Goal: Task Accomplishment & Management: Manage account settings

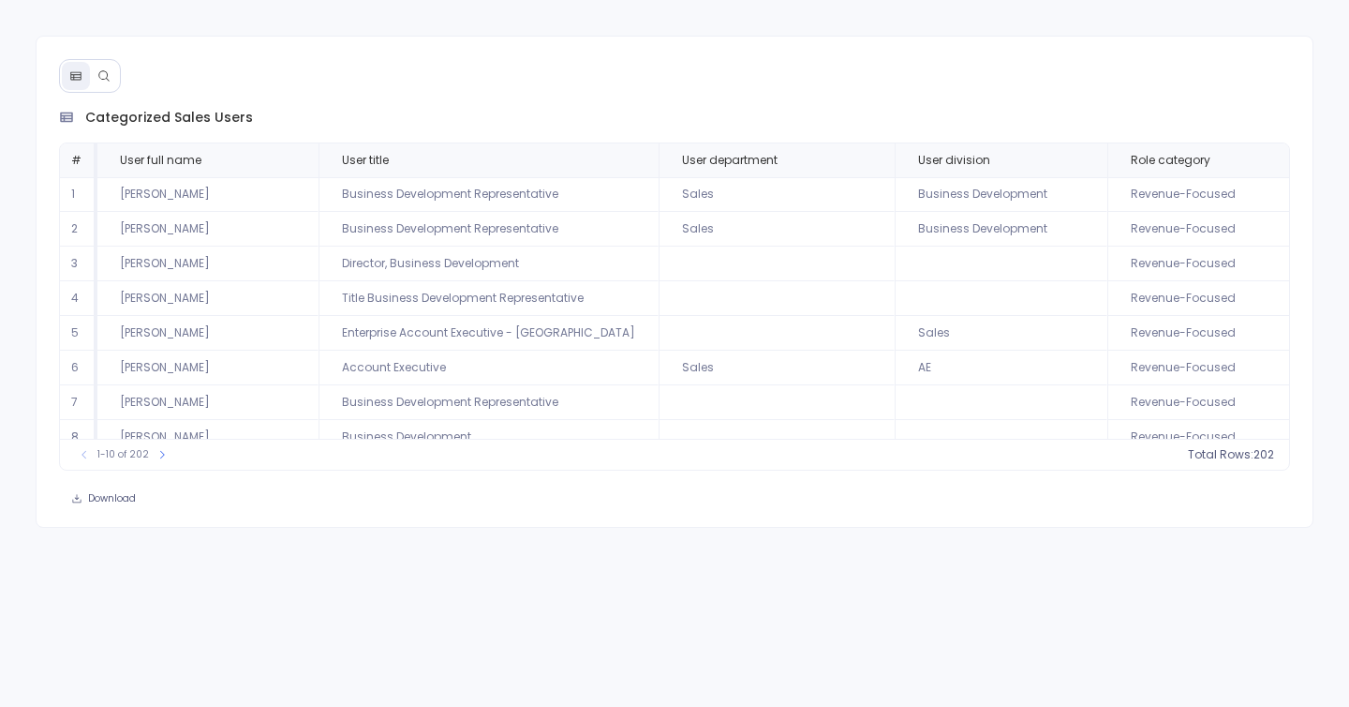
click at [106, 74] on icon at bounding box center [103, 75] width 10 height 10
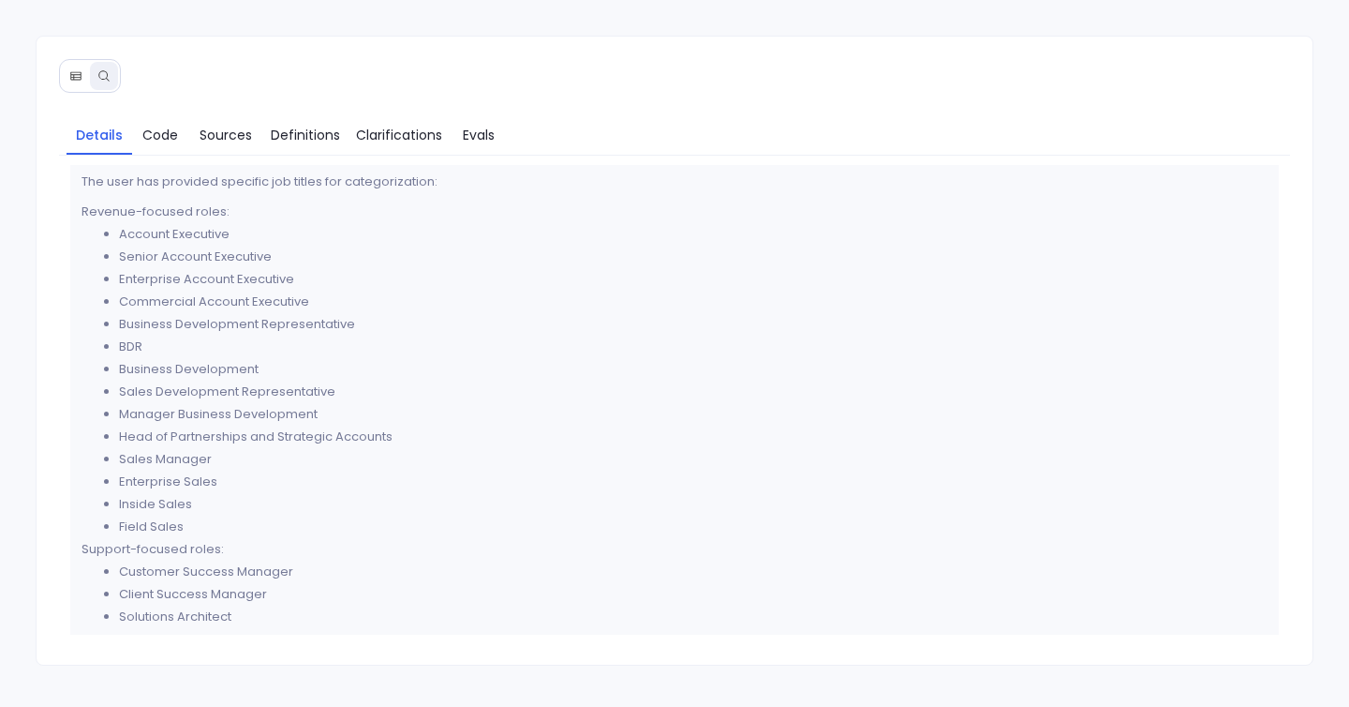
scroll to position [218, 0]
drag, startPoint x: 120, startPoint y: 373, endPoint x: 342, endPoint y: 373, distance: 222.1
click at [342, 373] on li "Business Development" at bounding box center [694, 370] width 1150 height 22
drag, startPoint x: 107, startPoint y: 466, endPoint x: 277, endPoint y: 466, distance: 170.6
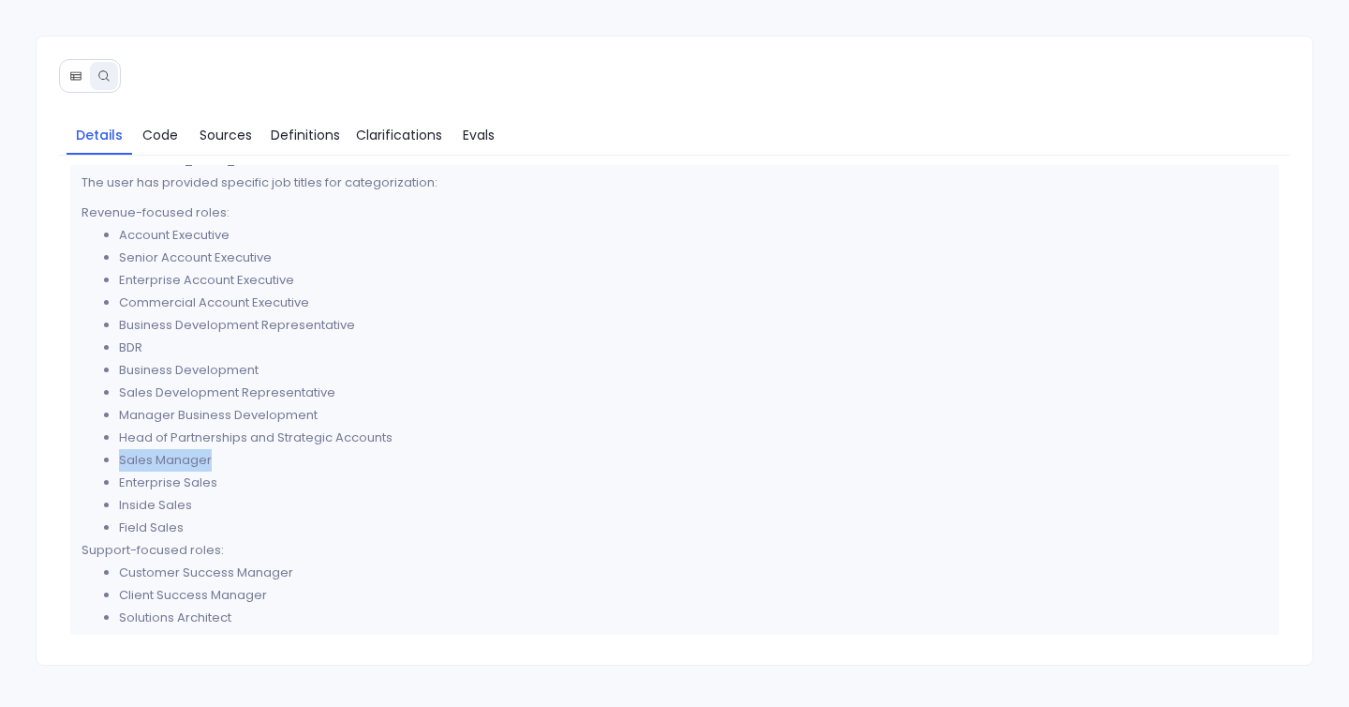
click at [277, 466] on li "Sales Manager" at bounding box center [694, 460] width 1150 height 22
drag, startPoint x: 259, startPoint y: 473, endPoint x: 71, endPoint y: 468, distance: 187.5
click at [71, 468] on div "Thought Process The user wants to extract and categorize all sales-related user…" at bounding box center [675, 440] width 1210 height 986
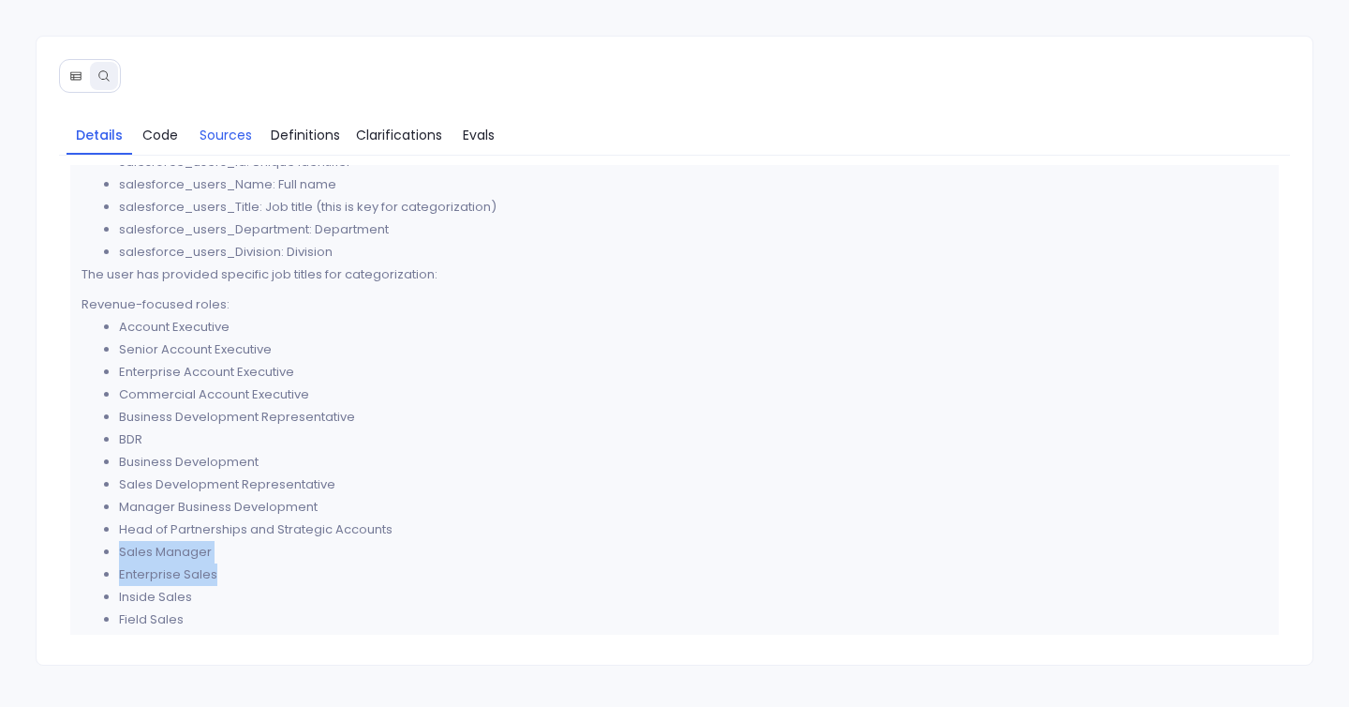
click at [203, 138] on span "Sources" at bounding box center [226, 135] width 52 height 21
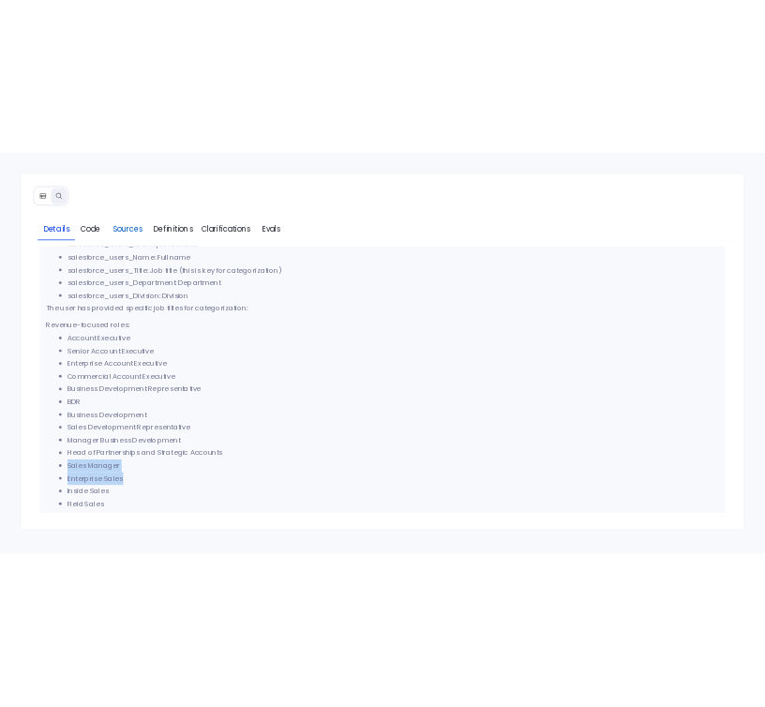
scroll to position [0, 0]
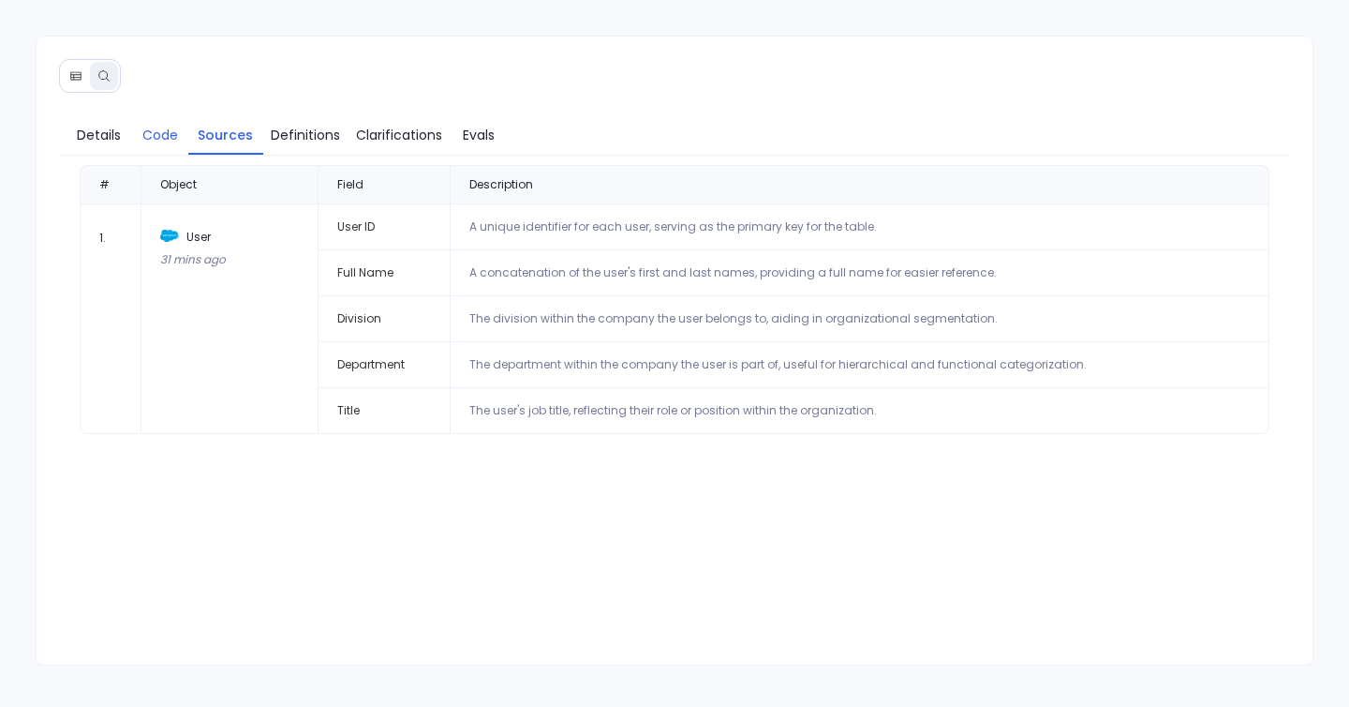
click at [142, 140] on span "Code" at bounding box center [160, 135] width 36 height 21
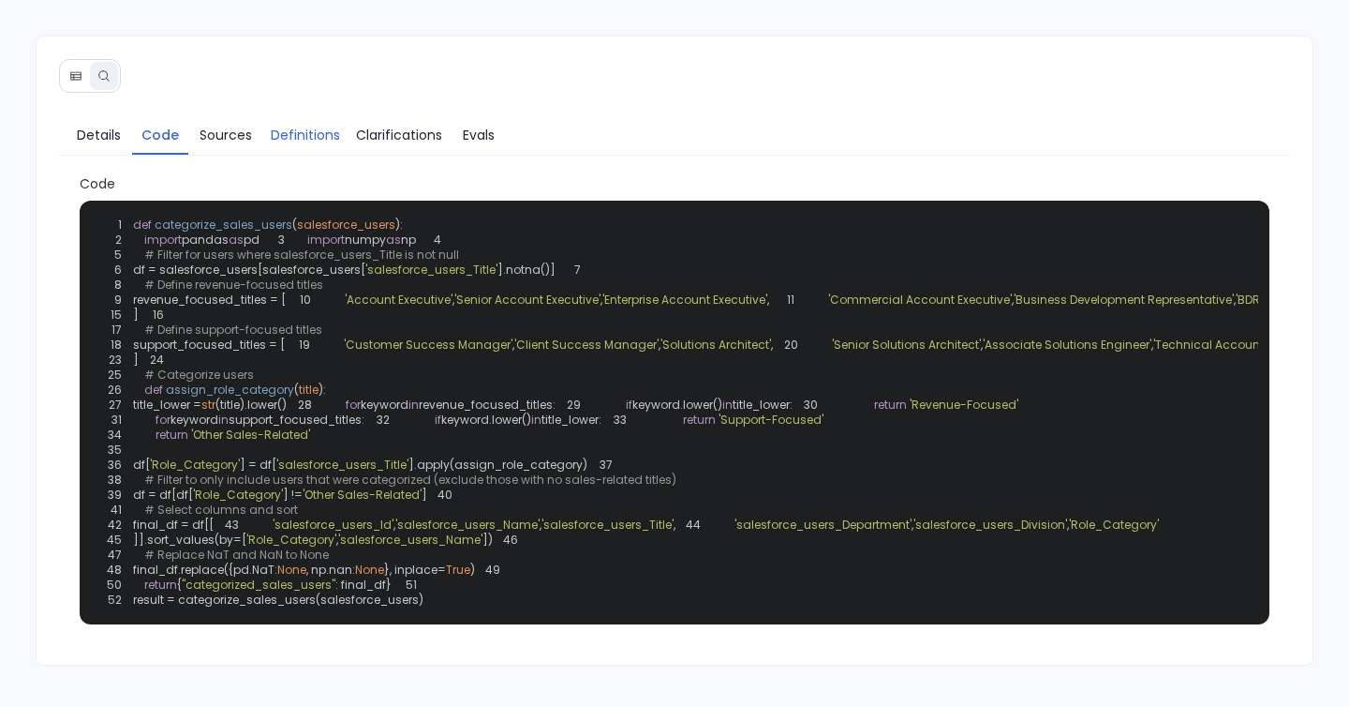
click at [280, 127] on span "Definitions" at bounding box center [305, 135] width 69 height 21
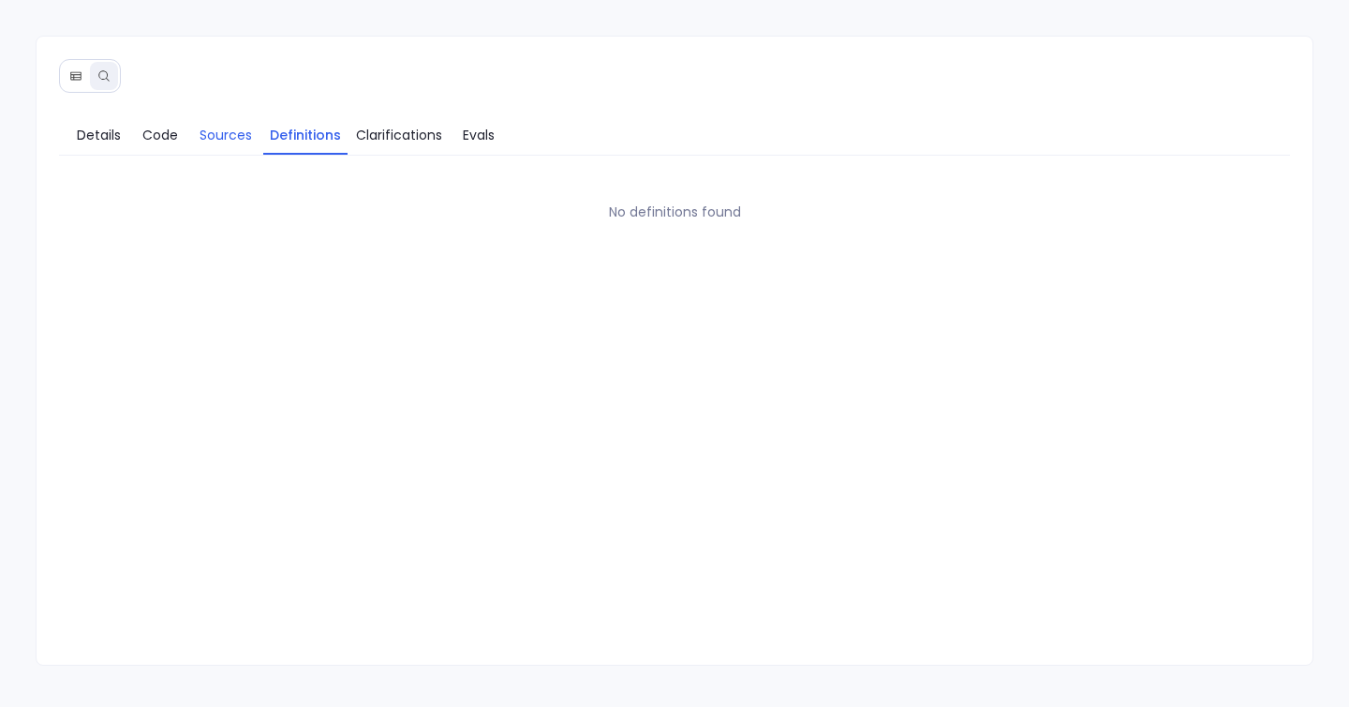
click at [223, 144] on span "Sources" at bounding box center [226, 135] width 52 height 21
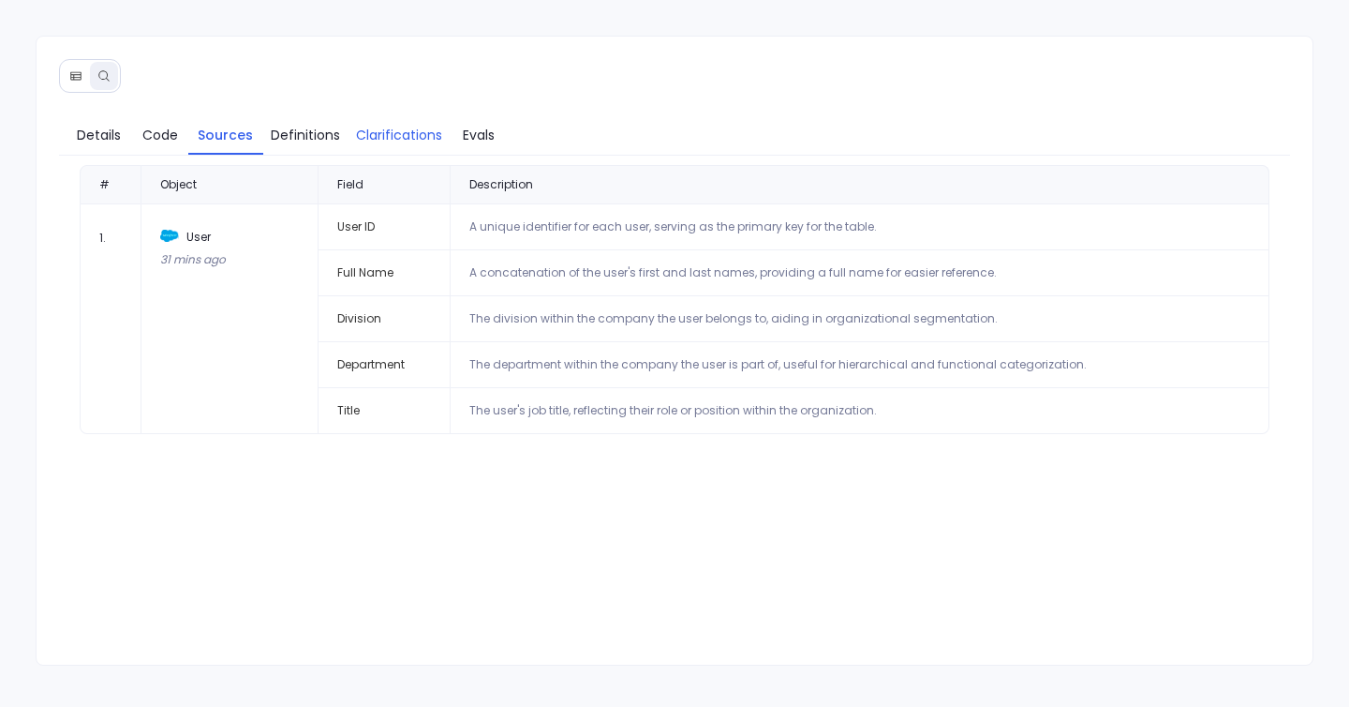
click at [416, 143] on span "Clarifications" at bounding box center [399, 135] width 86 height 21
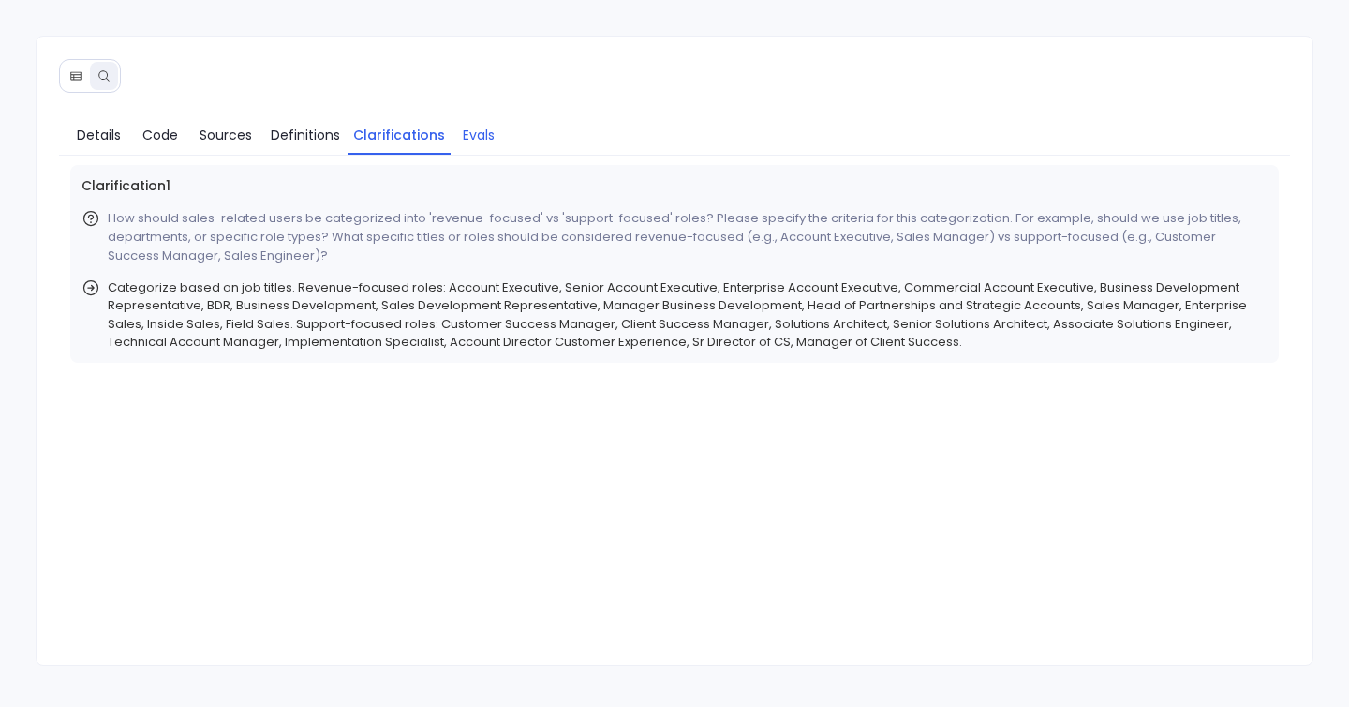
click at [487, 134] on span "Evals" at bounding box center [479, 135] width 32 height 21
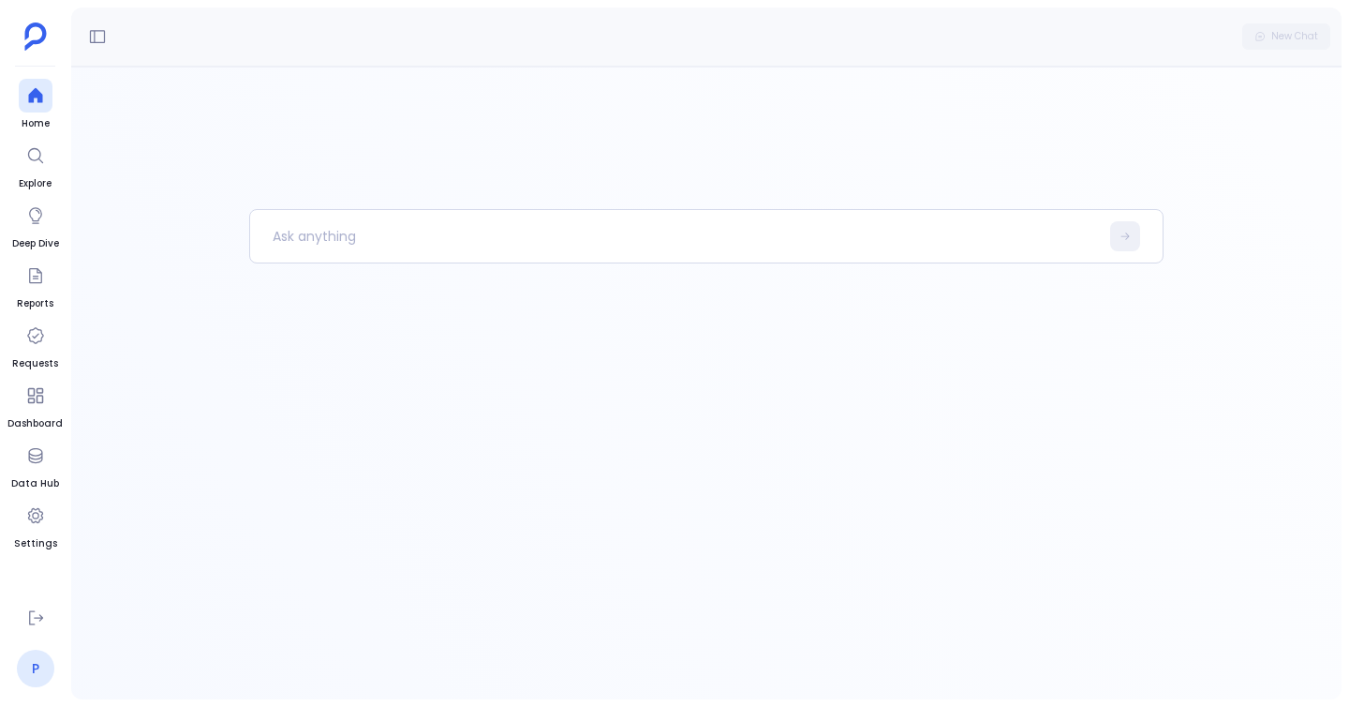
click at [35, 667] on link "P" at bounding box center [35, 667] width 37 height 37
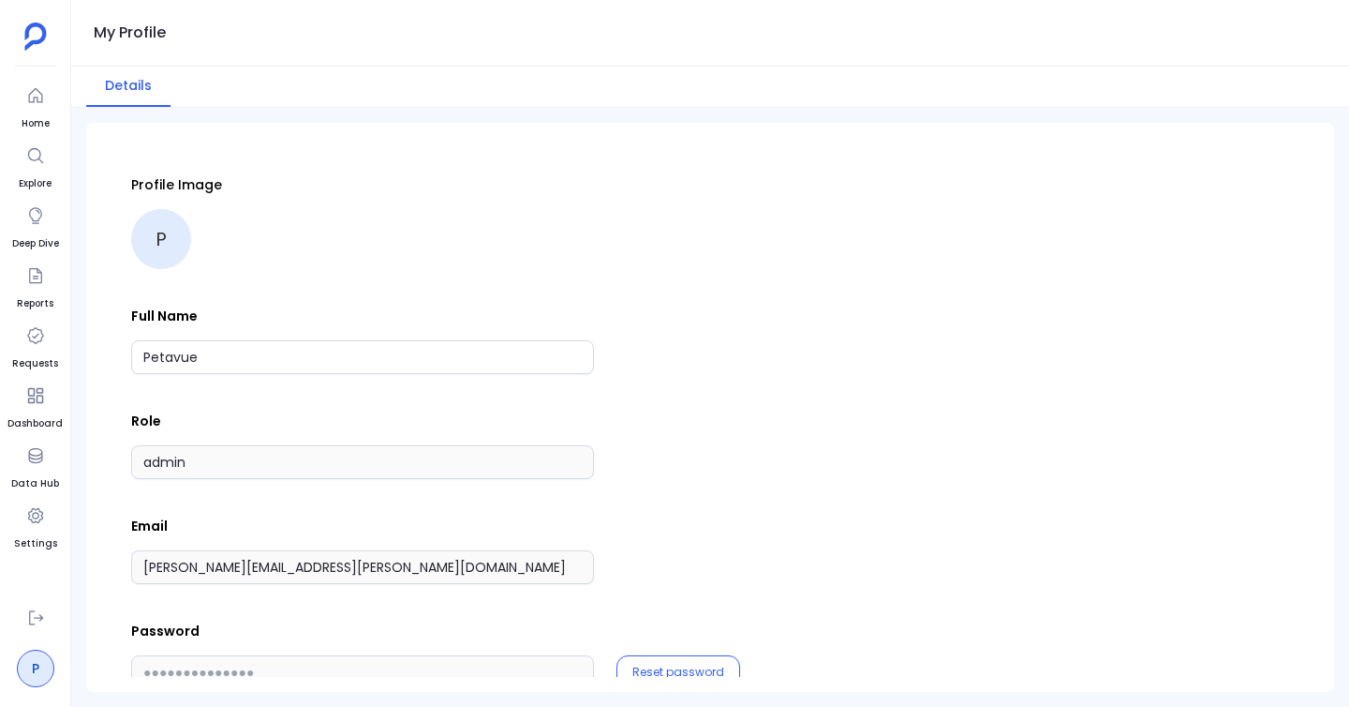
scroll to position [42, 0]
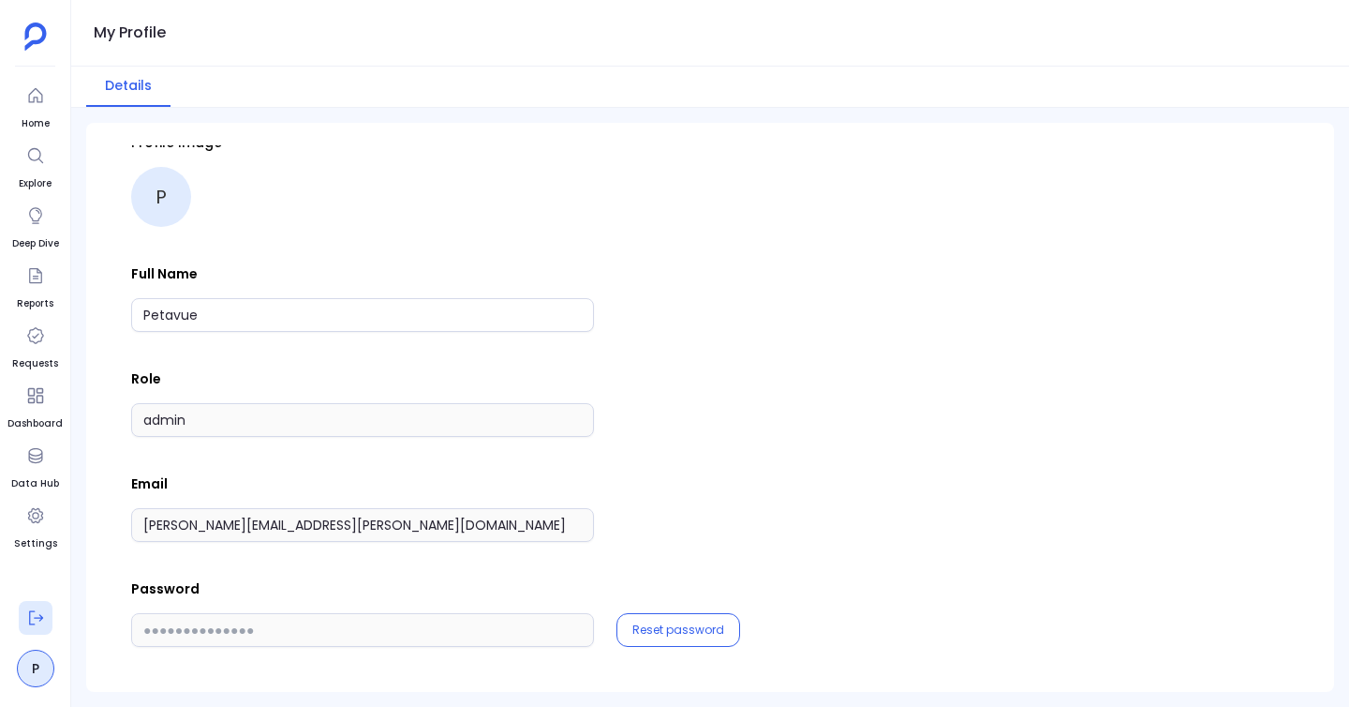
click at [42, 604] on button at bounding box center [36, 618] width 34 height 34
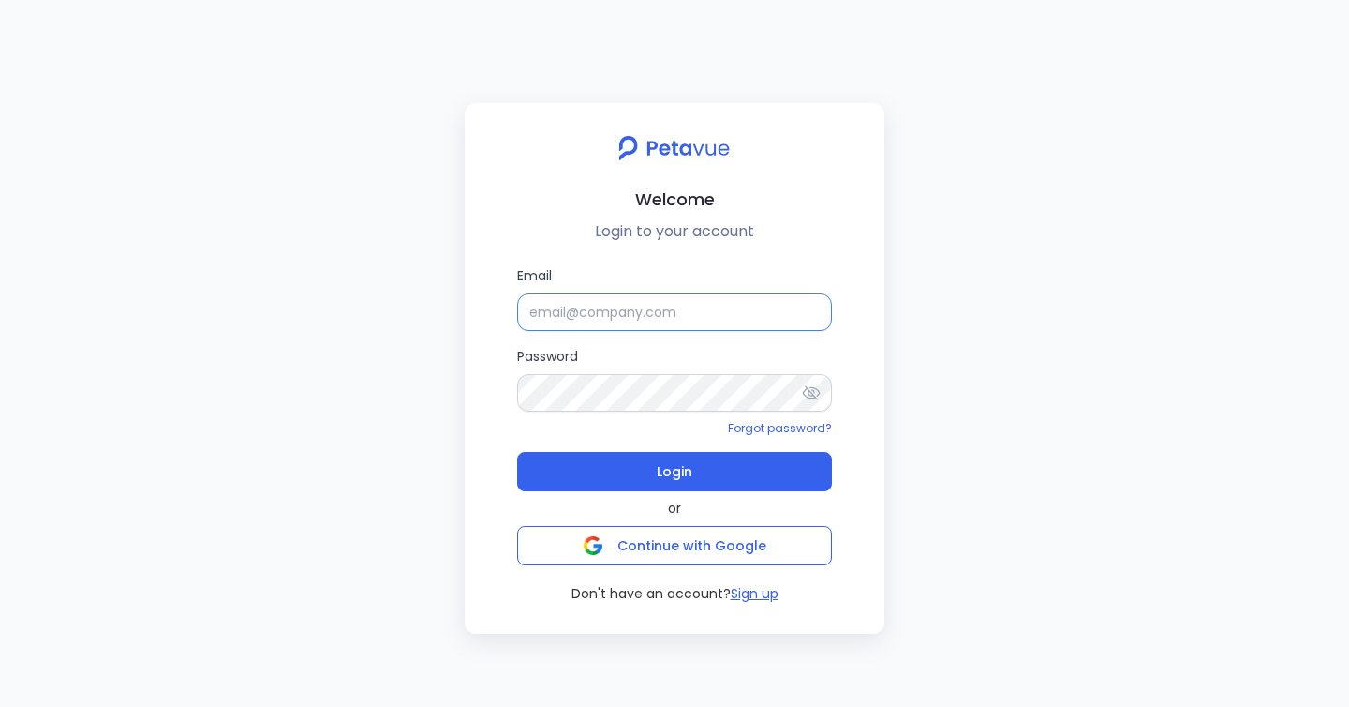
click at [635, 313] on input "Email" at bounding box center [674, 311] width 315 height 37
type input "jyotsana2@petavue.com"
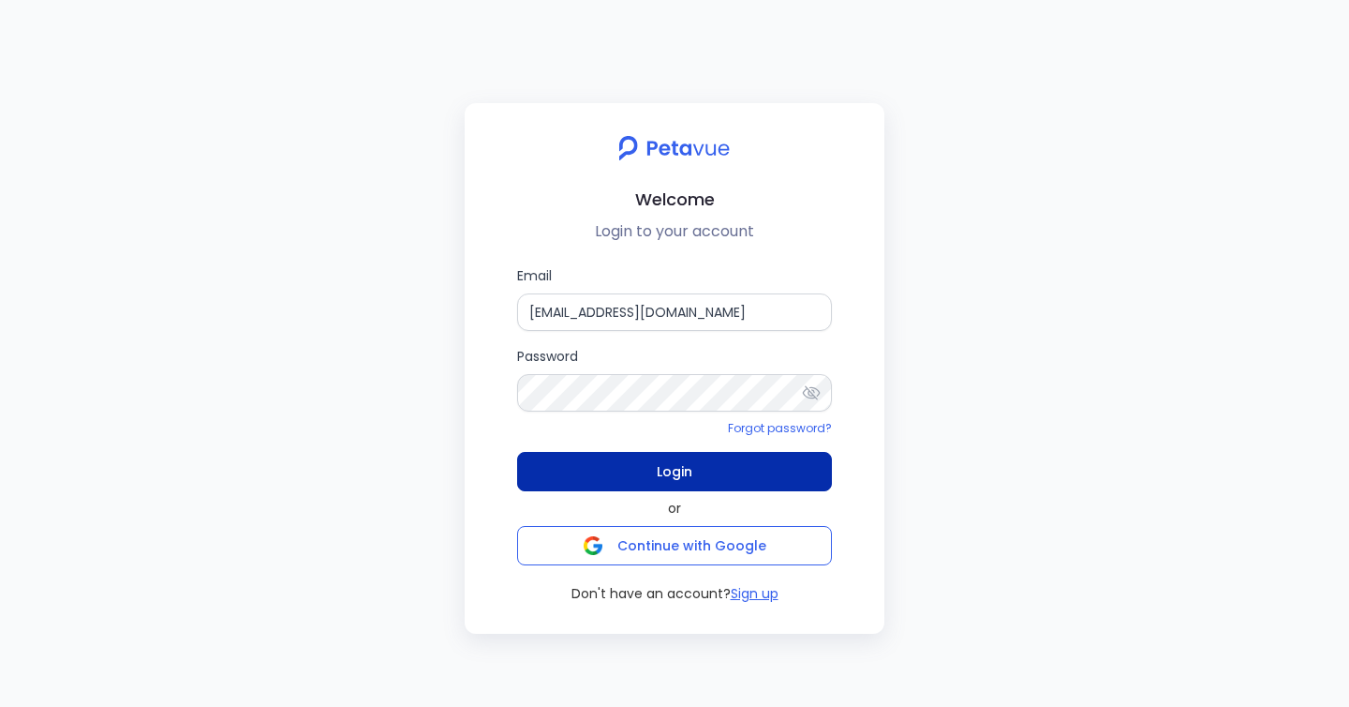
click at [759, 459] on button "Login" at bounding box center [674, 471] width 315 height 39
